Goal: Book appointment/travel/reservation

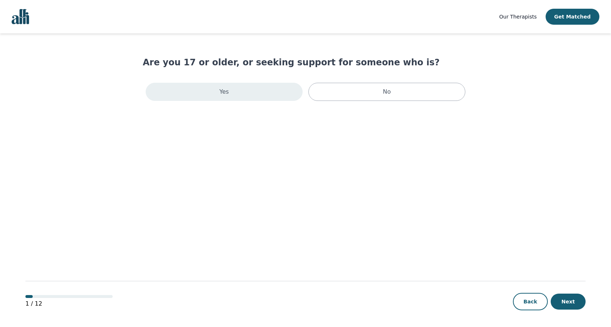
click at [245, 94] on div "Yes" at bounding box center [224, 92] width 157 height 18
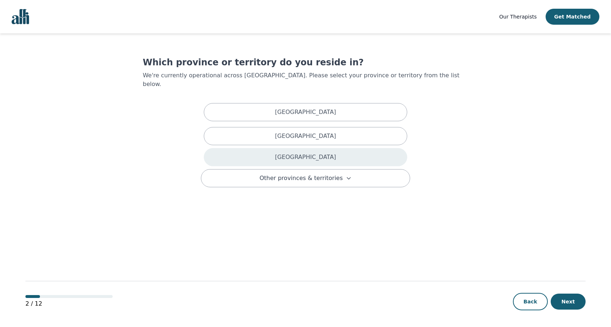
click at [295, 152] on div "Ontario" at bounding box center [305, 157] width 203 height 18
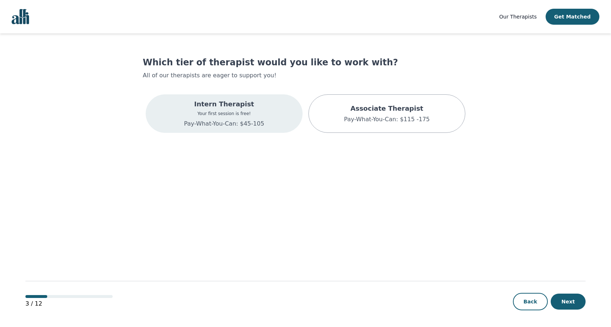
click at [262, 110] on div "Intern Therapist Your first session is free! Pay-What-You-Can: $45-105" at bounding box center [224, 113] width 80 height 29
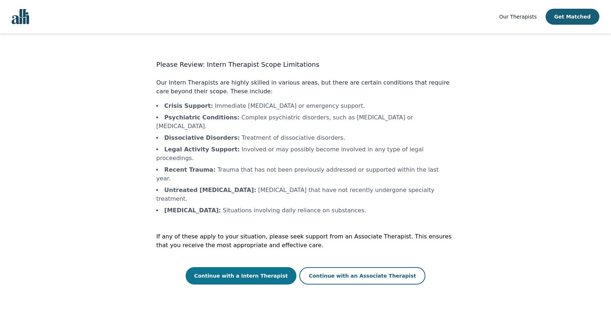
click at [267, 267] on button "Continue with a Intern Therapist" at bounding box center [241, 275] width 111 height 17
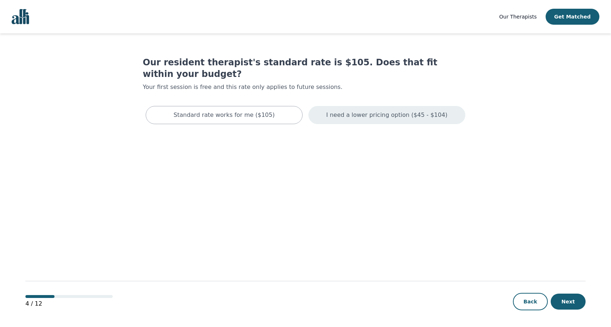
click at [361, 111] on p "I need a lower pricing option ($45 - $104)" at bounding box center [386, 115] width 121 height 9
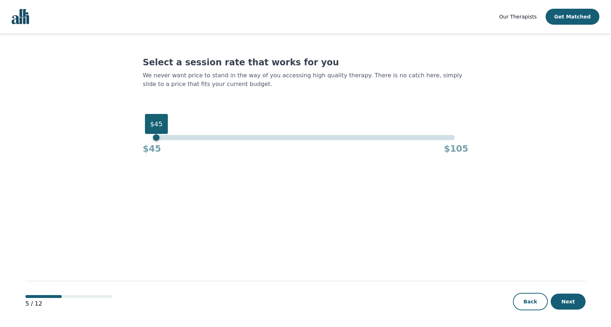
drag, startPoint x: 454, startPoint y: 138, endPoint x: 159, endPoint y: 141, distance: 295.7
click at [159, 141] on div "$45 $45 $105" at bounding box center [306, 145] width 326 height 20
click at [329, 242] on main "Select a session rate that works for you We never want price to stand in the wa…" at bounding box center [305, 180] width 560 height 295
click at [570, 303] on button "Next" at bounding box center [568, 302] width 35 height 16
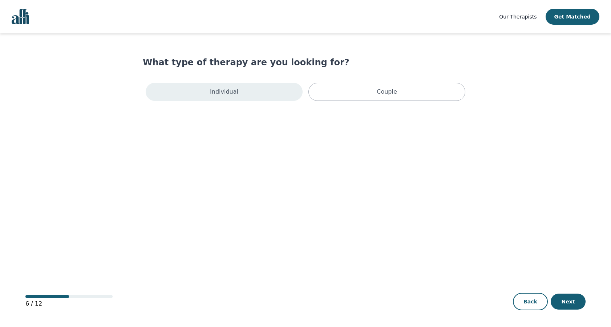
click at [242, 94] on div "Individual" at bounding box center [224, 92] width 157 height 18
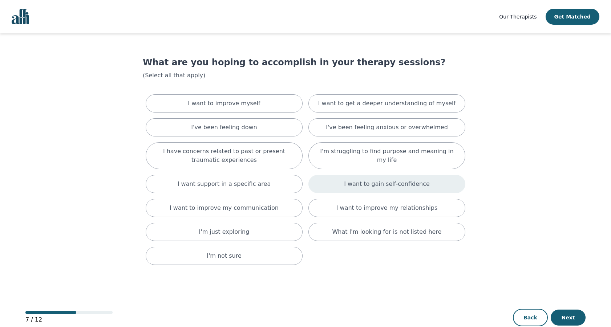
click at [375, 186] on p "I want to gain self-confidence" at bounding box center [387, 184] width 86 height 9
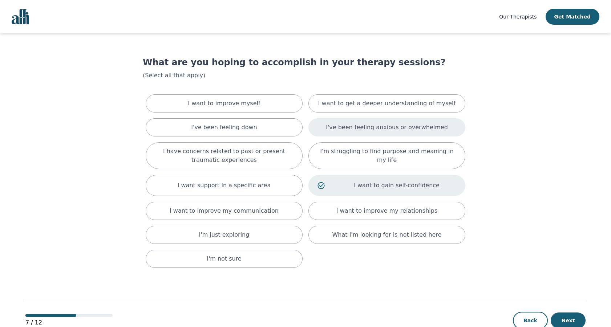
click at [375, 127] on p "I've been feeling anxious or overwhelmed" at bounding box center [387, 127] width 122 height 9
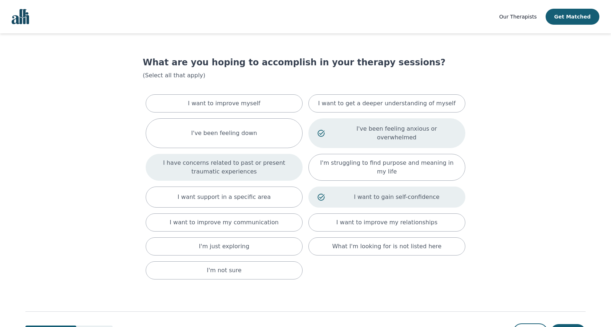
click at [249, 159] on p "I have concerns related to past or present traumatic experiences" at bounding box center [224, 167] width 139 height 17
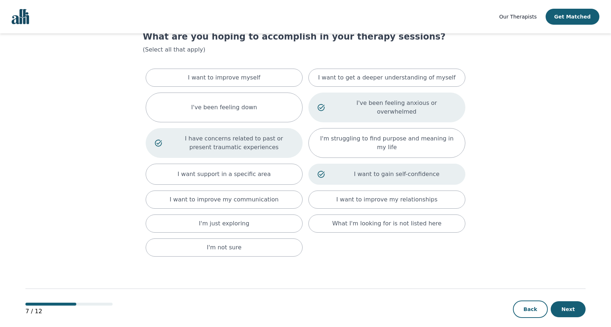
scroll to position [25, 0]
click at [572, 302] on button "Next" at bounding box center [568, 310] width 35 height 16
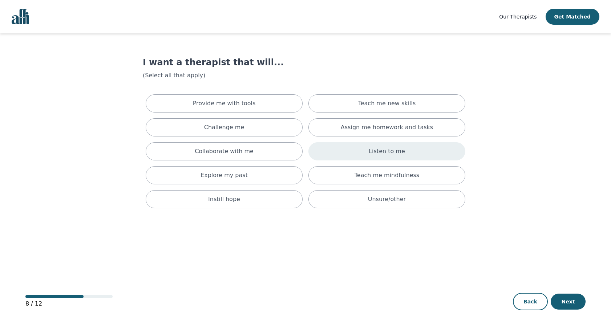
click at [379, 153] on p "Listen to me" at bounding box center [387, 151] width 36 height 9
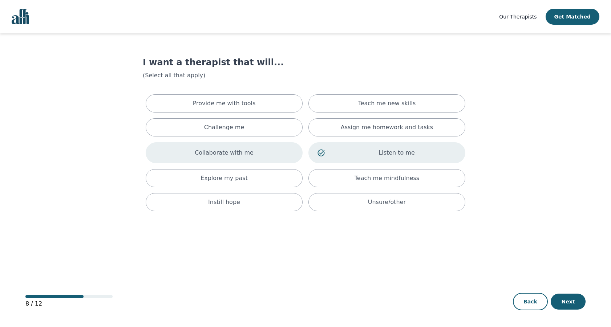
click at [267, 149] on div "Collaborate with me" at bounding box center [224, 152] width 157 height 21
click at [256, 179] on div "Explore my past" at bounding box center [224, 178] width 157 height 18
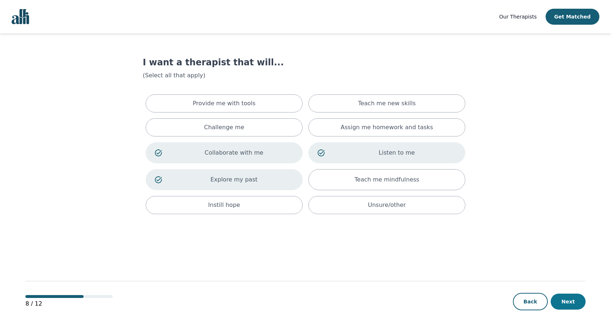
click at [571, 302] on button "Next" at bounding box center [568, 302] width 35 height 16
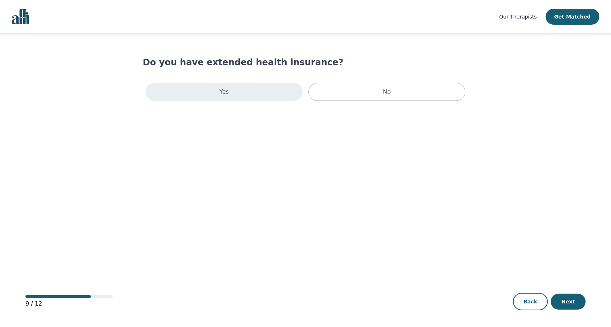
click at [241, 94] on div "Yes" at bounding box center [224, 92] width 157 height 18
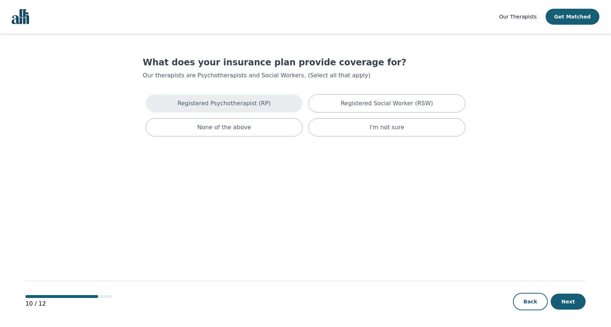
click at [245, 106] on p "Registered Psychotherapist (RP)" at bounding box center [224, 103] width 93 height 9
click at [568, 301] on button "Next" at bounding box center [568, 302] width 35 height 16
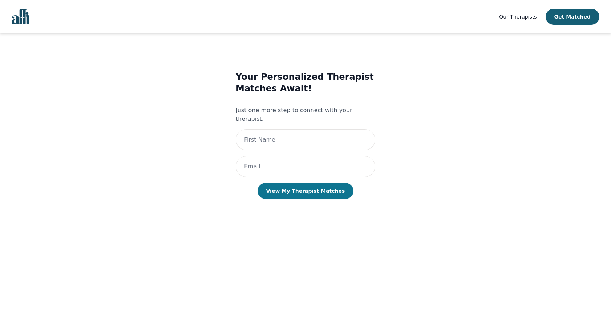
click at [295, 185] on button "View My Therapist Matches" at bounding box center [306, 191] width 96 height 16
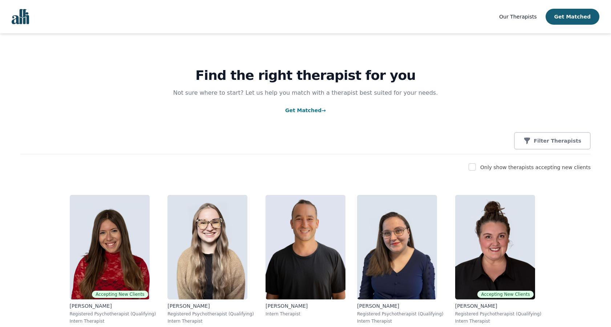
click at [476, 168] on input "checkbox" at bounding box center [472, 166] width 7 height 7
checkbox input "true"
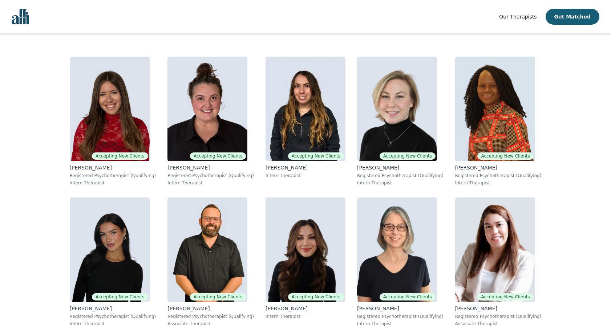
scroll to position [139, 0]
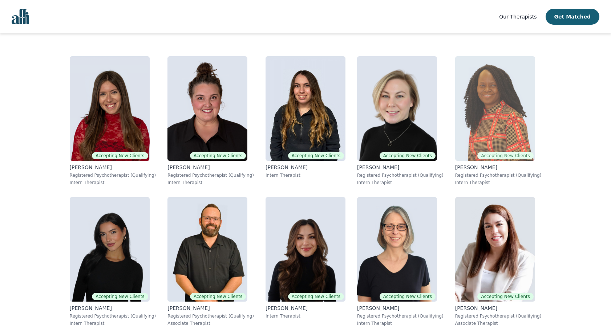
click at [455, 116] on img at bounding box center [495, 108] width 80 height 105
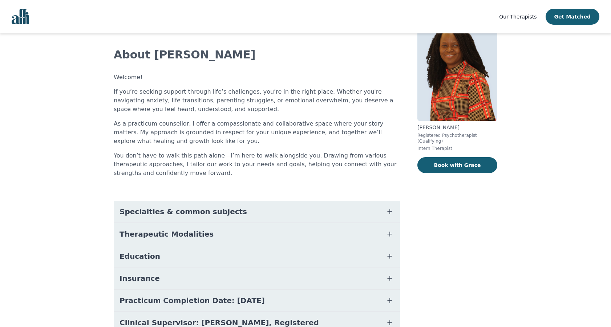
scroll to position [36, 0]
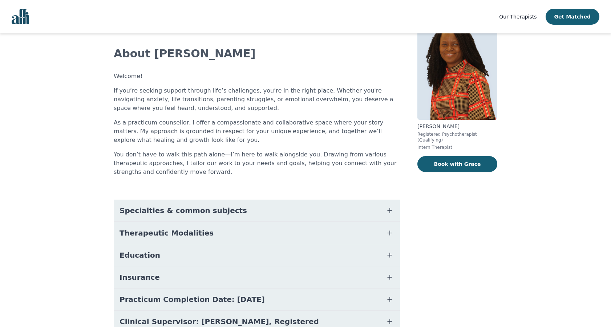
click at [391, 234] on icon "button" at bounding box center [389, 233] width 9 height 9
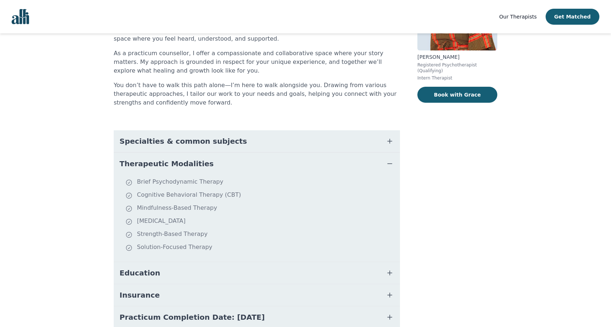
scroll to position [111, 0]
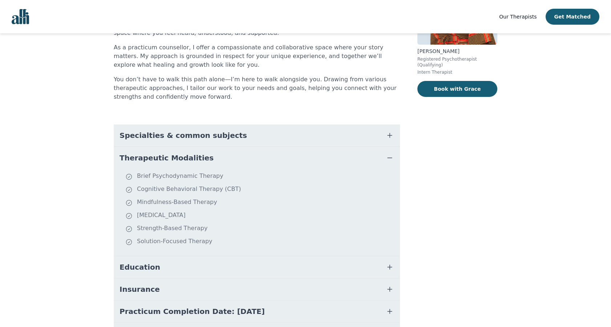
click at [392, 133] on icon "button" at bounding box center [389, 135] width 9 height 9
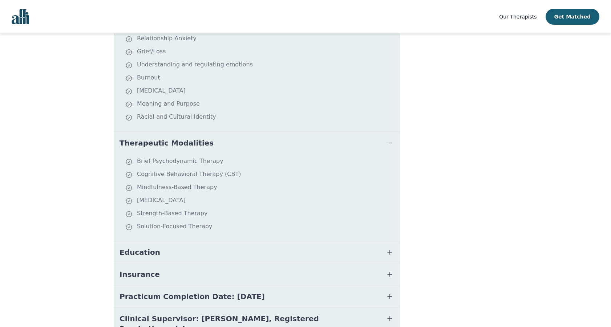
scroll to position [266, 0]
click at [230, 253] on button "Education" at bounding box center [257, 252] width 286 height 22
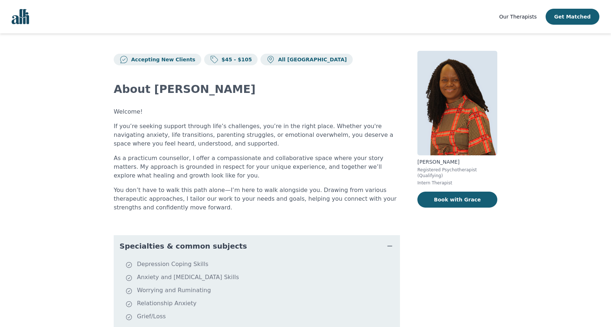
scroll to position [0, 0]
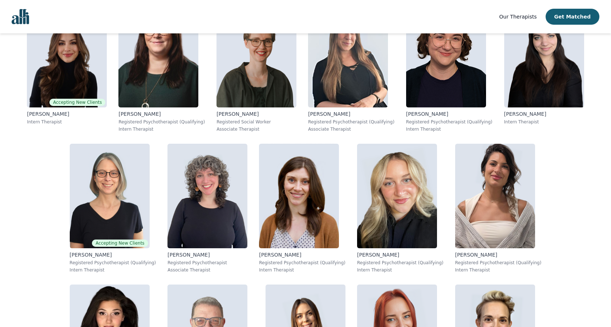
scroll to position [469, 0]
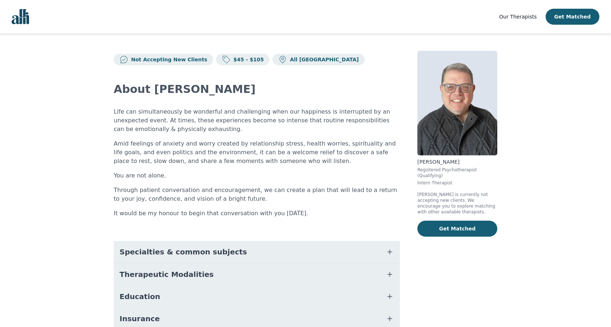
scroll to position [82, 0]
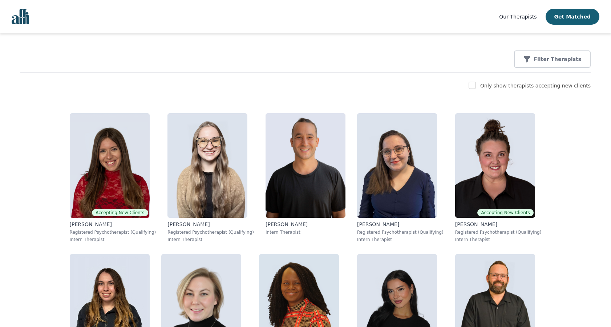
click at [476, 87] on input "checkbox" at bounding box center [472, 85] width 7 height 7
checkbox input "true"
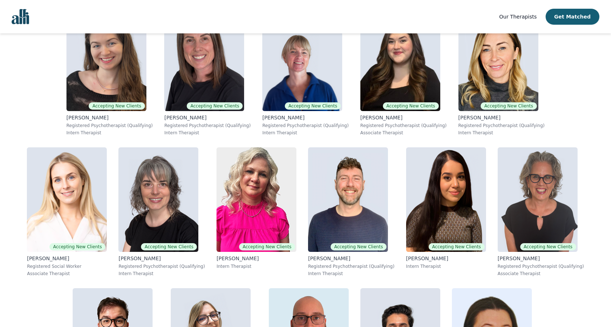
scroll to position [1174, 0]
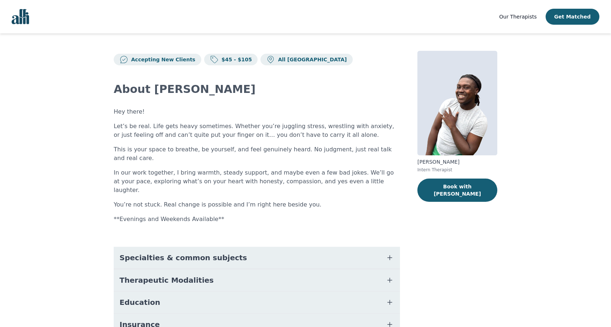
click at [389, 298] on icon "button" at bounding box center [389, 302] width 9 height 9
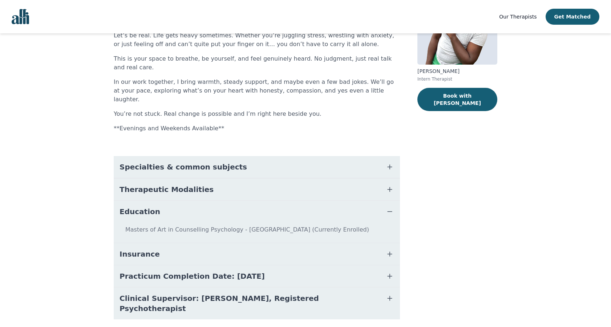
scroll to position [90, 0]
click at [388, 186] on icon "button" at bounding box center [389, 190] width 9 height 9
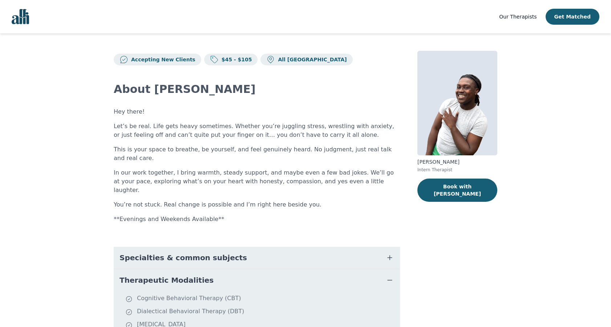
scroll to position [0, 0]
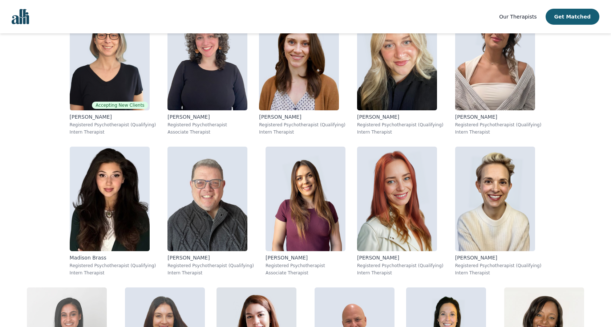
scroll to position [577, 0]
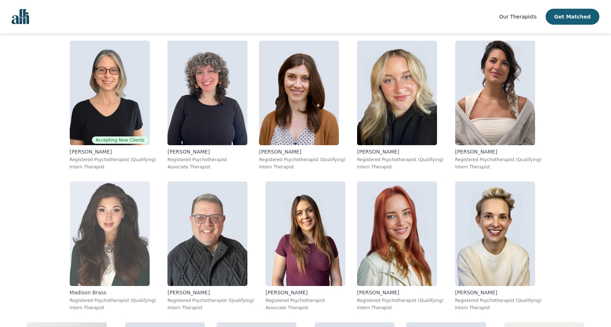
click at [150, 182] on img at bounding box center [110, 234] width 80 height 105
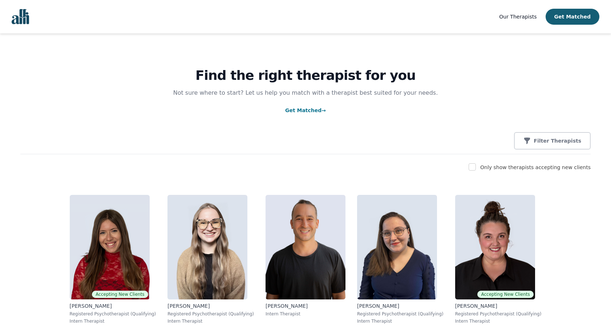
scroll to position [47, 0]
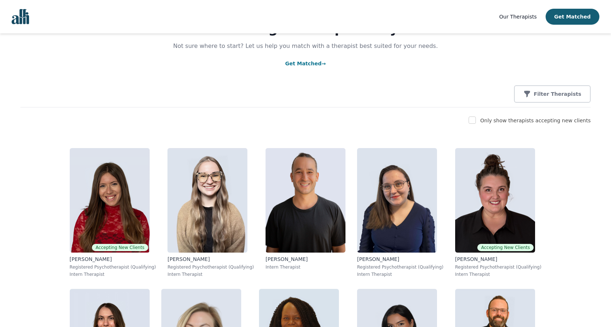
click at [476, 120] on input "checkbox" at bounding box center [472, 120] width 7 height 7
checkbox input "true"
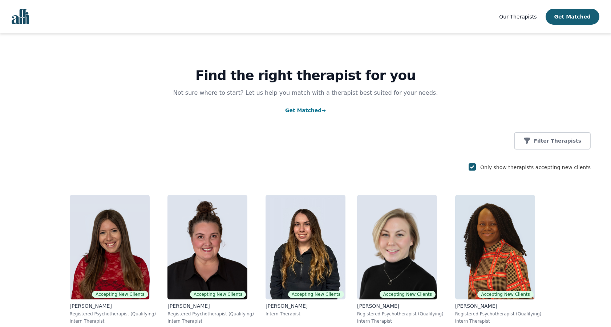
scroll to position [0, 0]
click at [517, 16] on span "Our Therapists" at bounding box center [517, 17] width 37 height 6
click at [517, 17] on span "Our Therapists" at bounding box center [517, 17] width 37 height 6
click at [511, 19] on span "Our Therapists" at bounding box center [517, 17] width 37 height 6
